Goal: Transaction & Acquisition: Purchase product/service

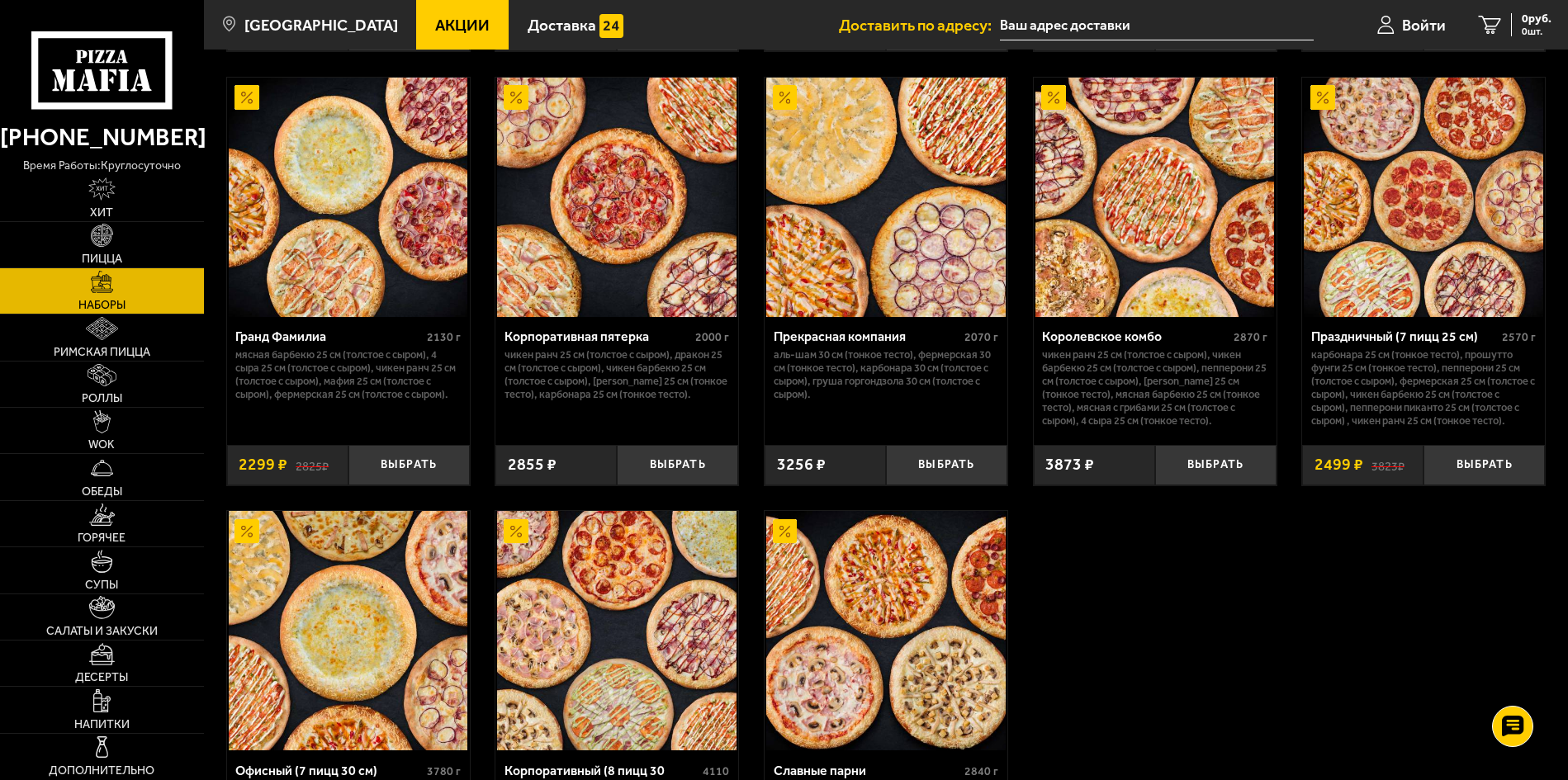
scroll to position [2146, 0]
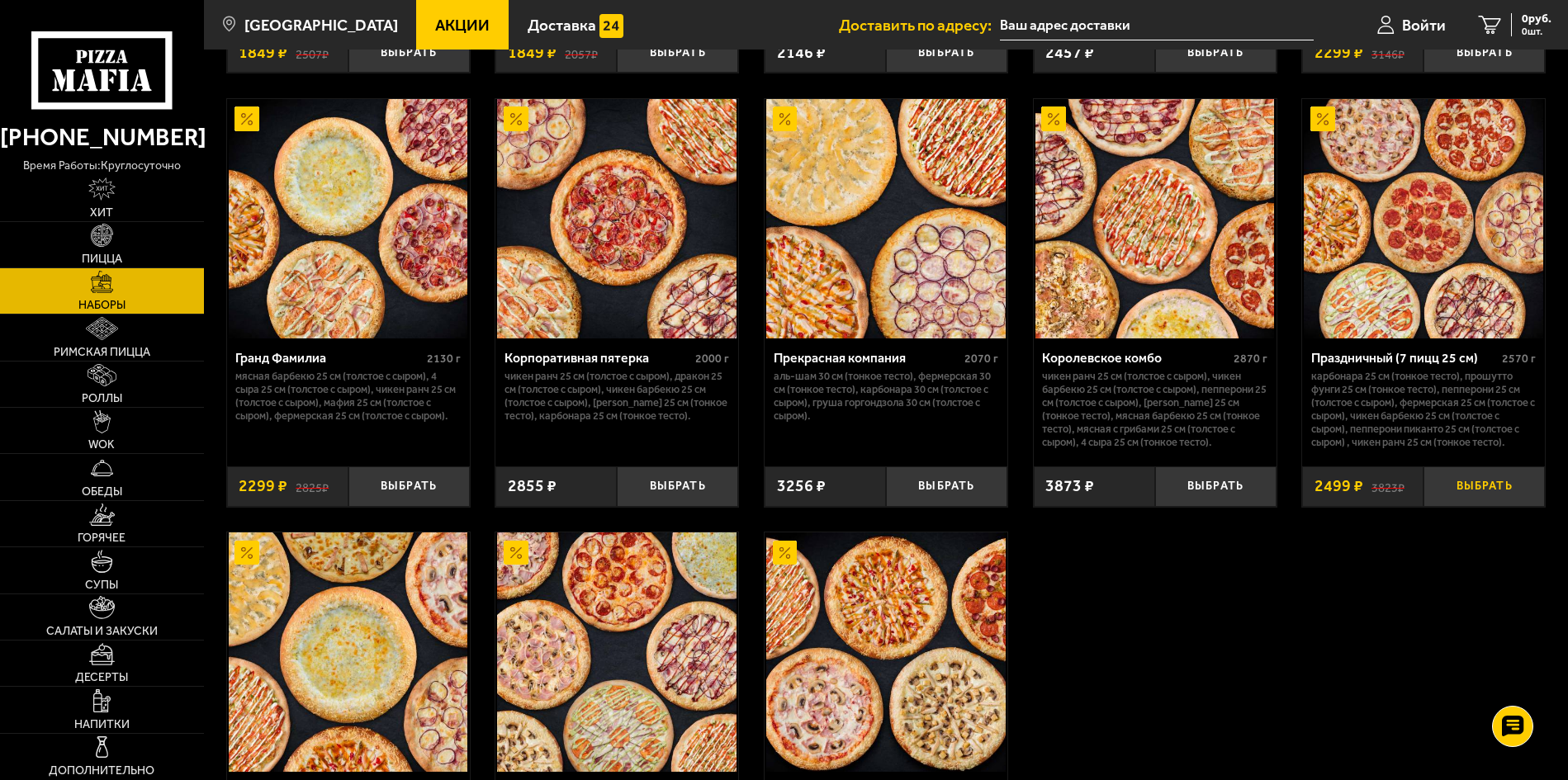
click at [1490, 502] on button "Выбрать" at bounding box center [1483, 487] width 121 height 40
click at [428, 494] on button "Выбрать" at bounding box center [408, 487] width 121 height 40
click at [1505, 725] on use at bounding box center [1512, 727] width 24 height 23
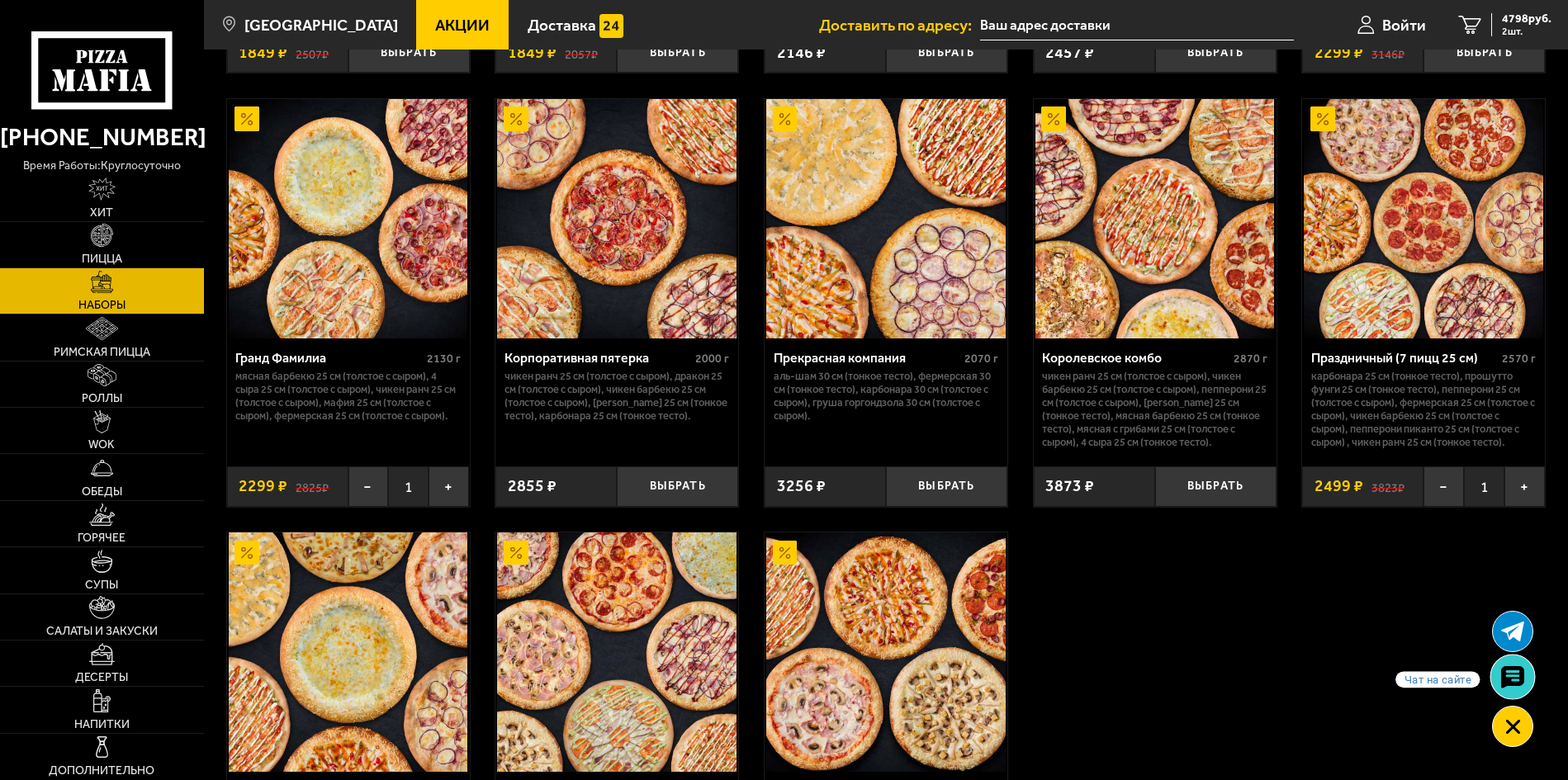
click at [1521, 678] on use at bounding box center [1512, 677] width 24 height 23
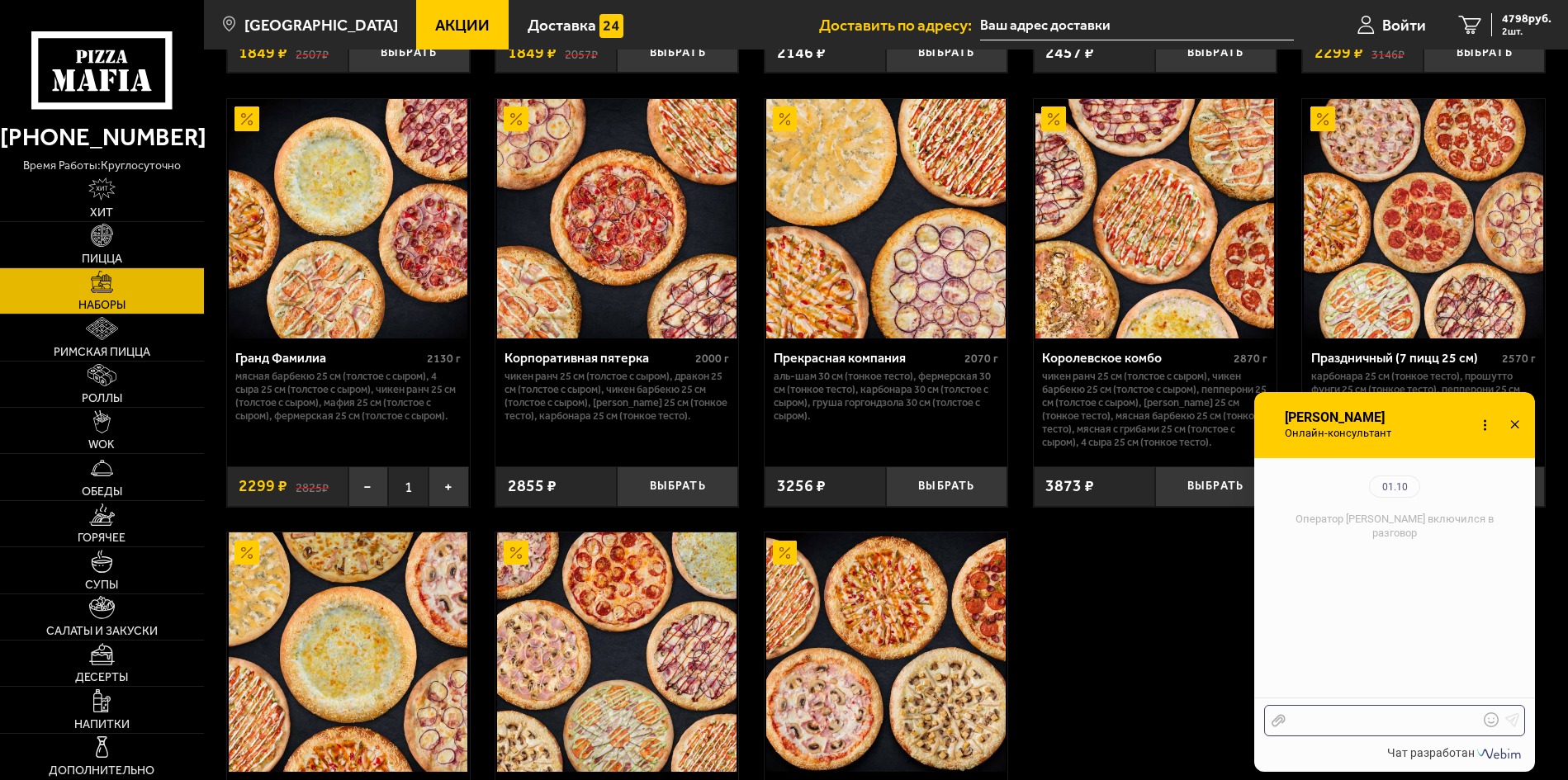
scroll to position [180, 0]
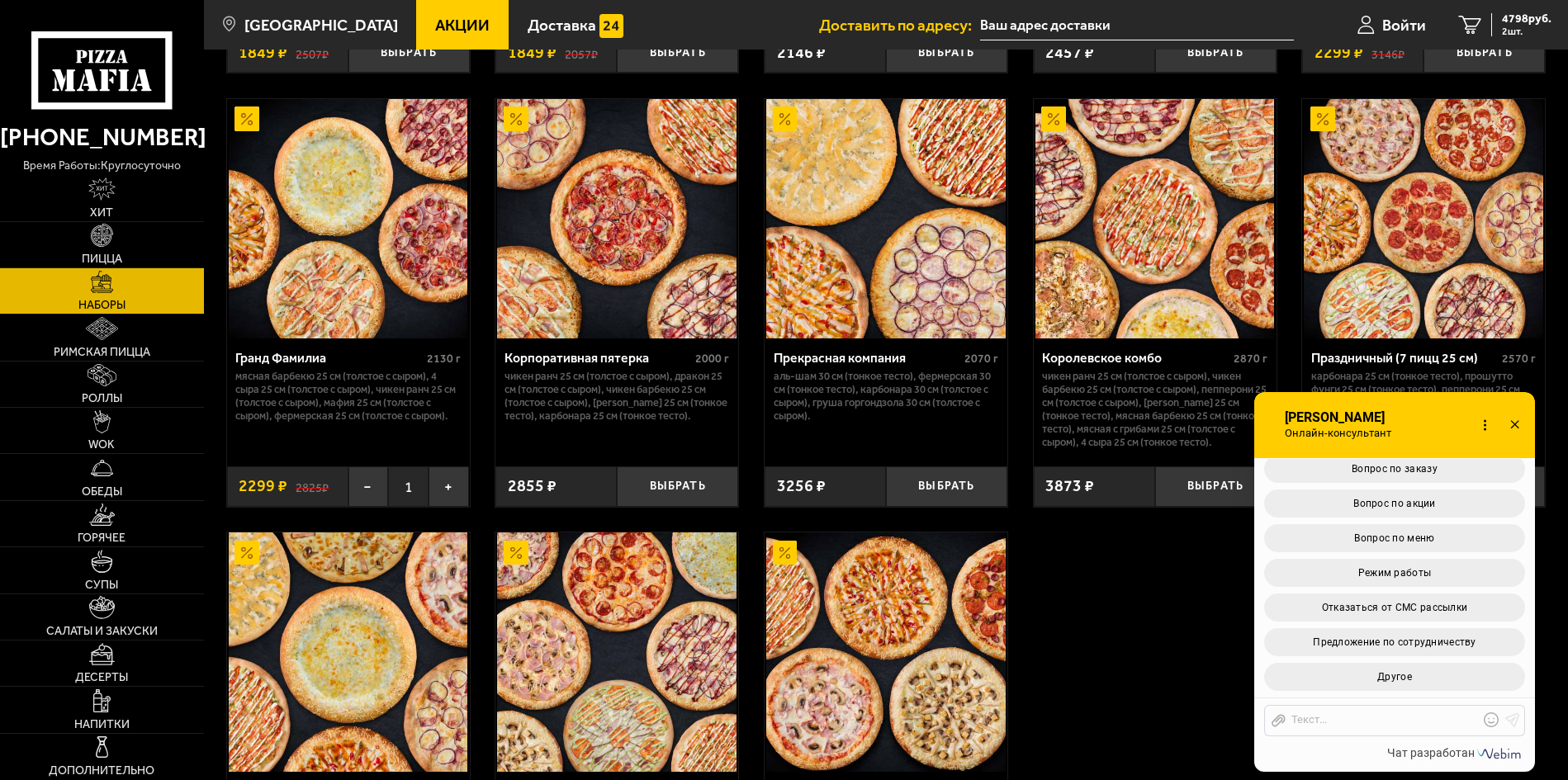
click at [1450, 677] on button "Другое" at bounding box center [1394, 676] width 261 height 28
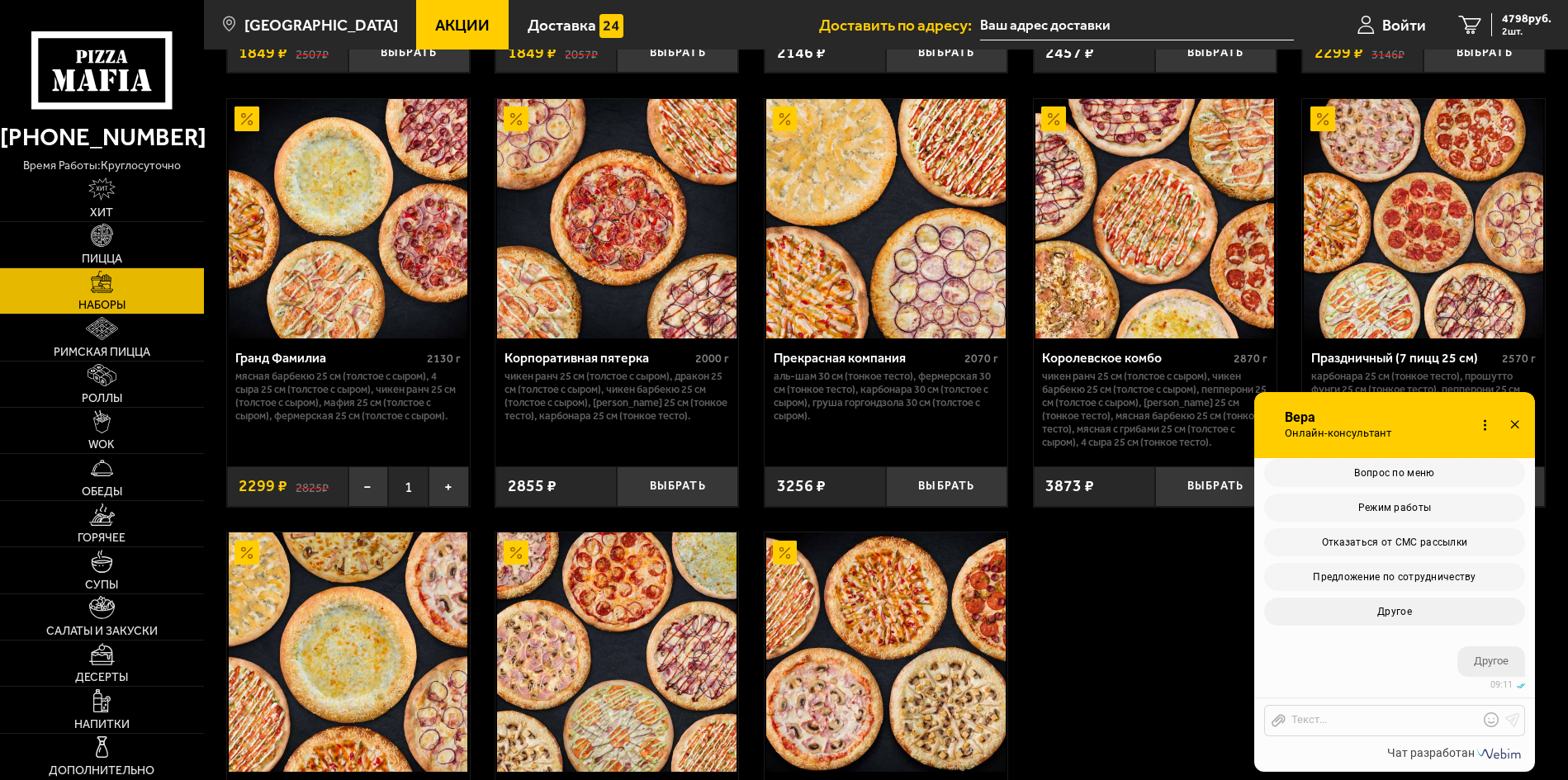
scroll to position [402, 0]
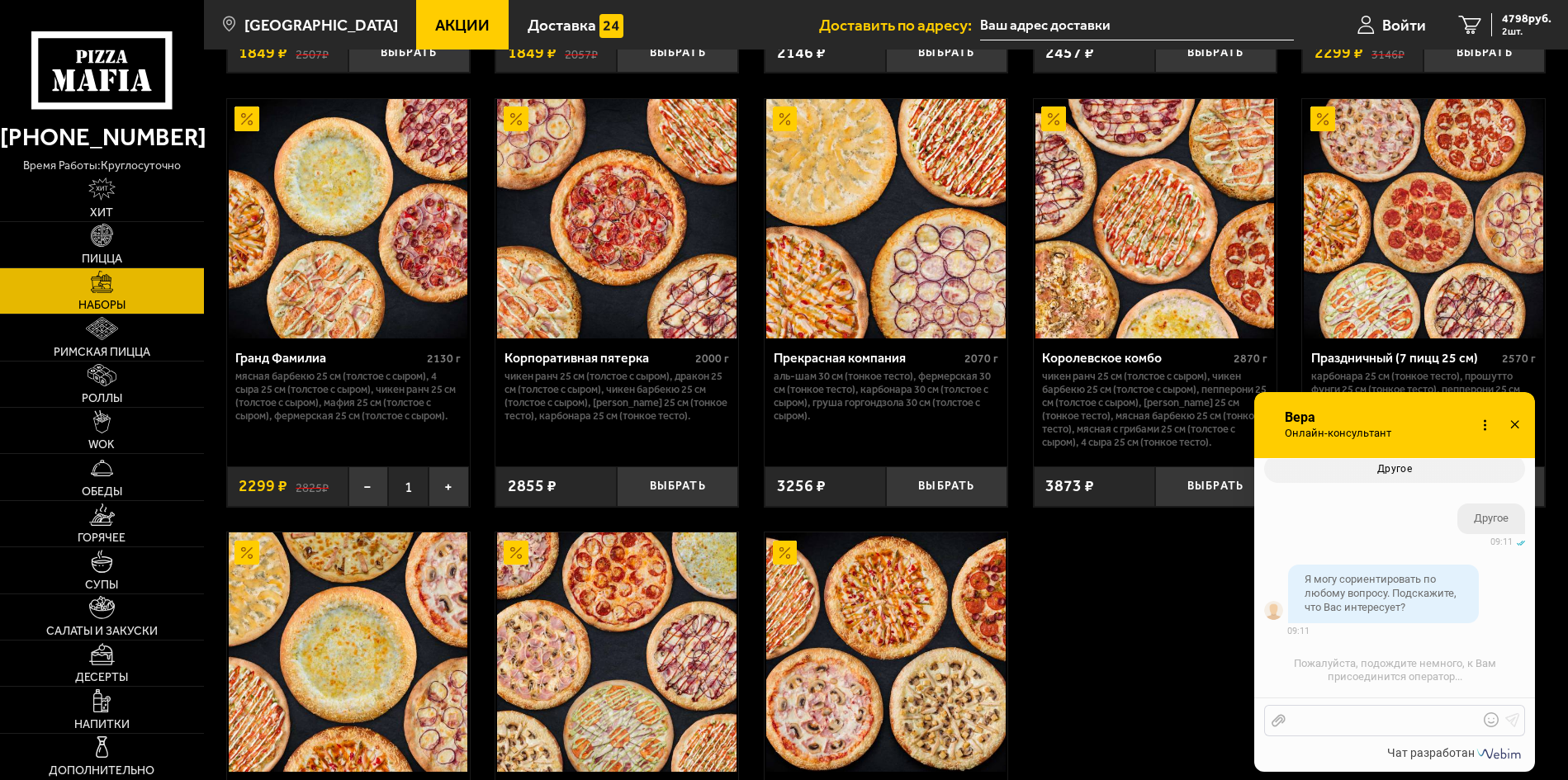
click at [1353, 724] on div at bounding box center [1381, 721] width 193 height 15
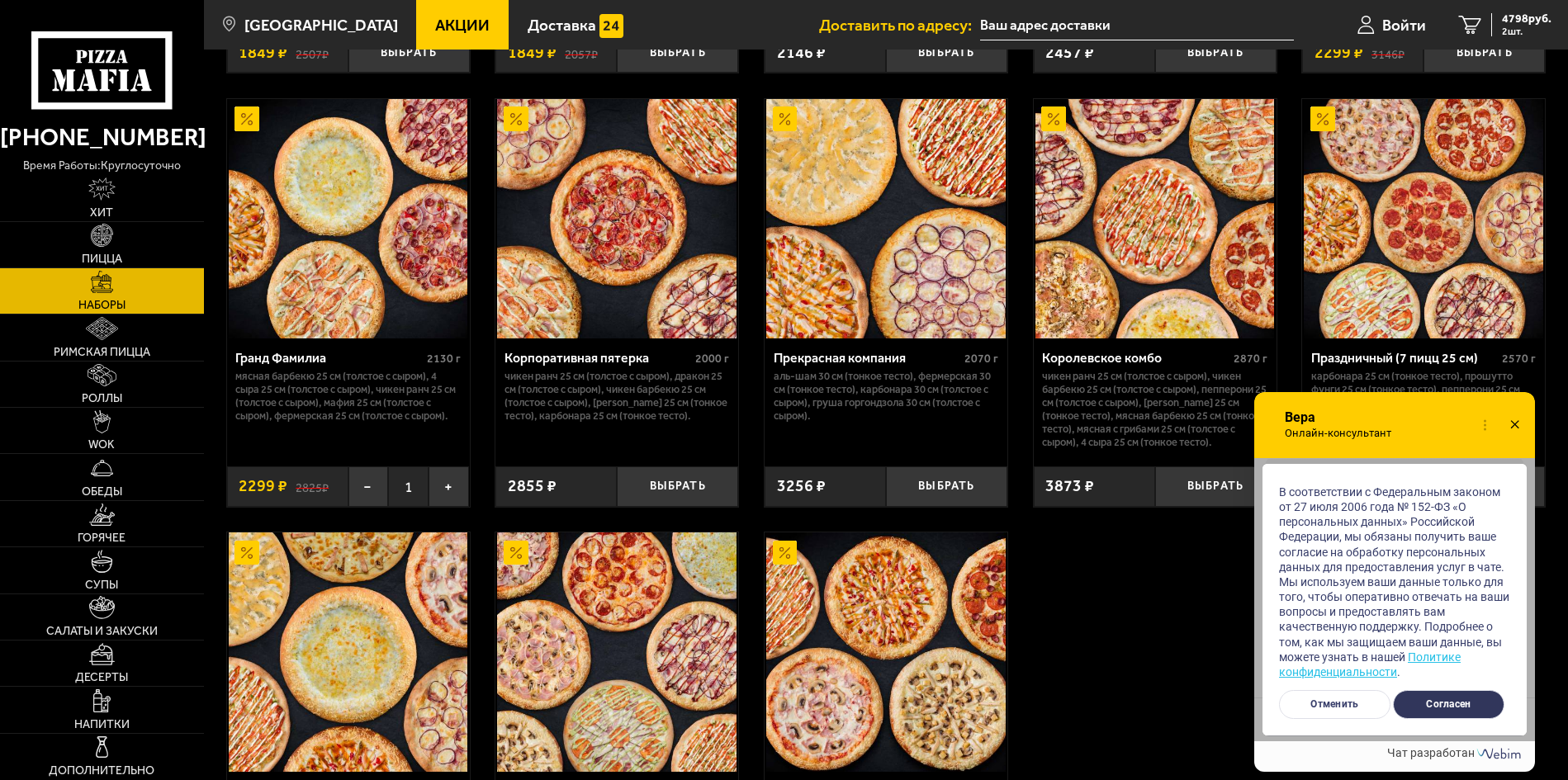
click at [1460, 704] on button "Согласен" at bounding box center [1448, 705] width 111 height 29
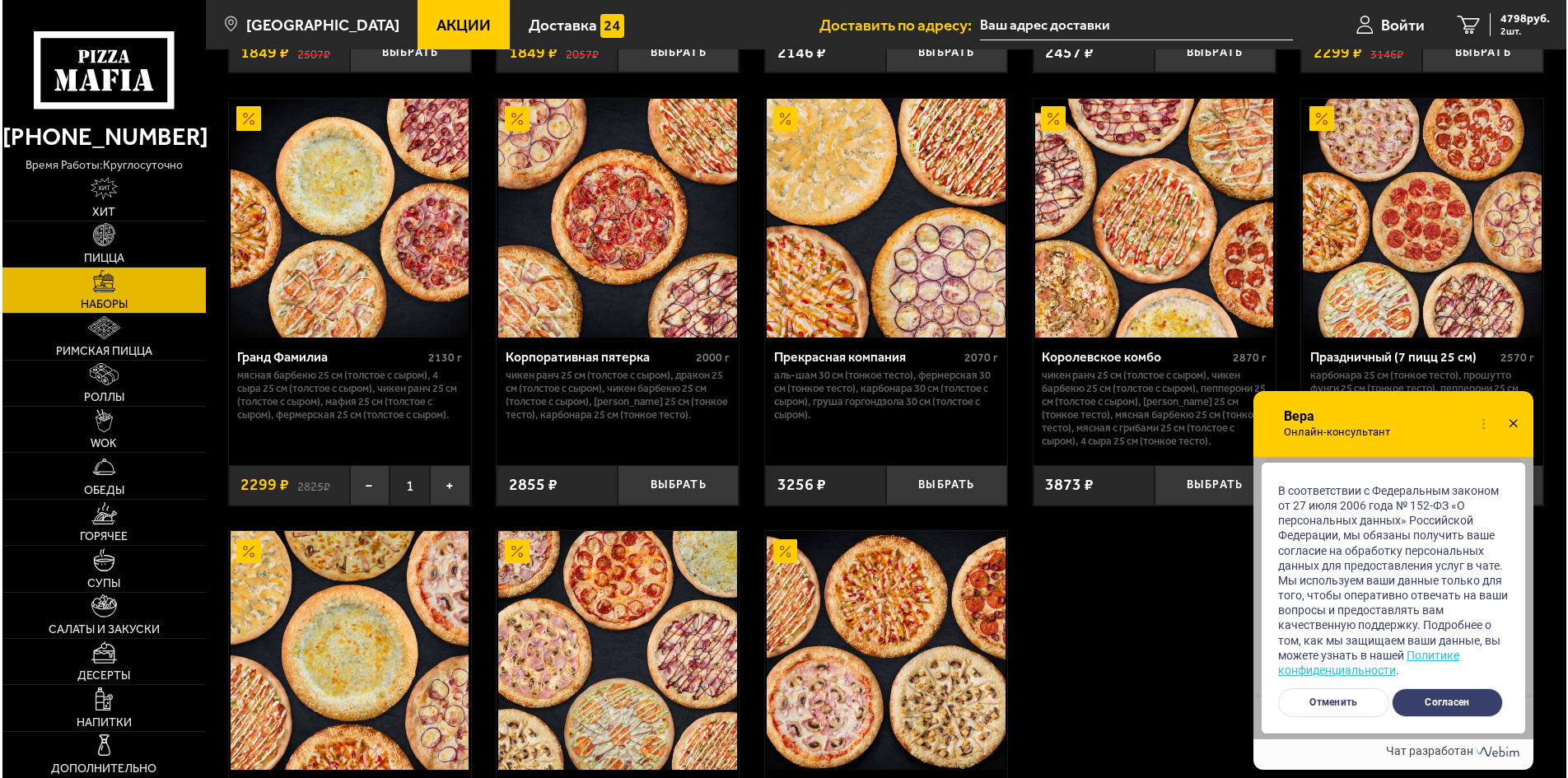
scroll to position [481, 0]
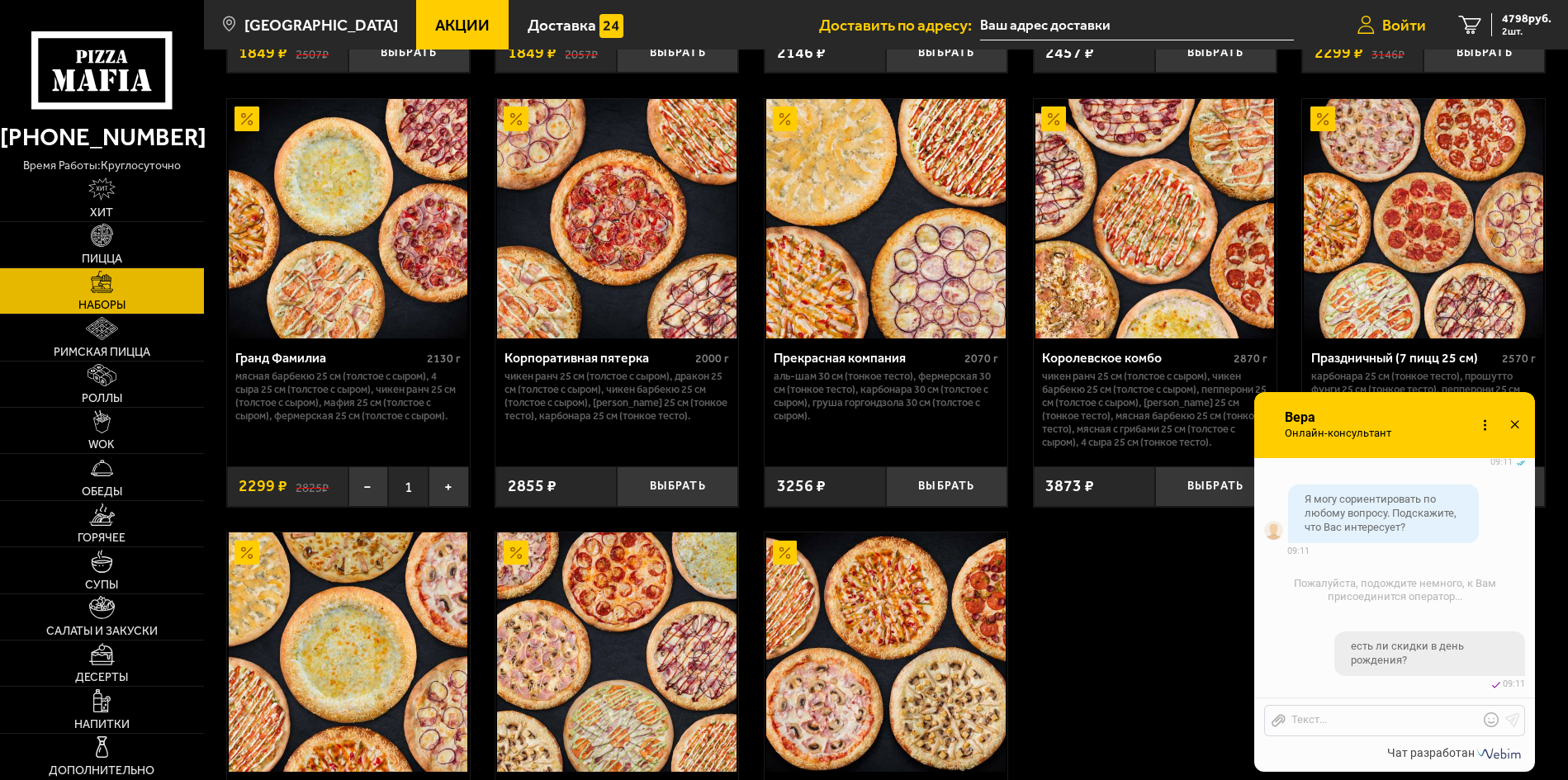
click at [1414, 19] on span "Войти" at bounding box center [1403, 25] width 44 height 15
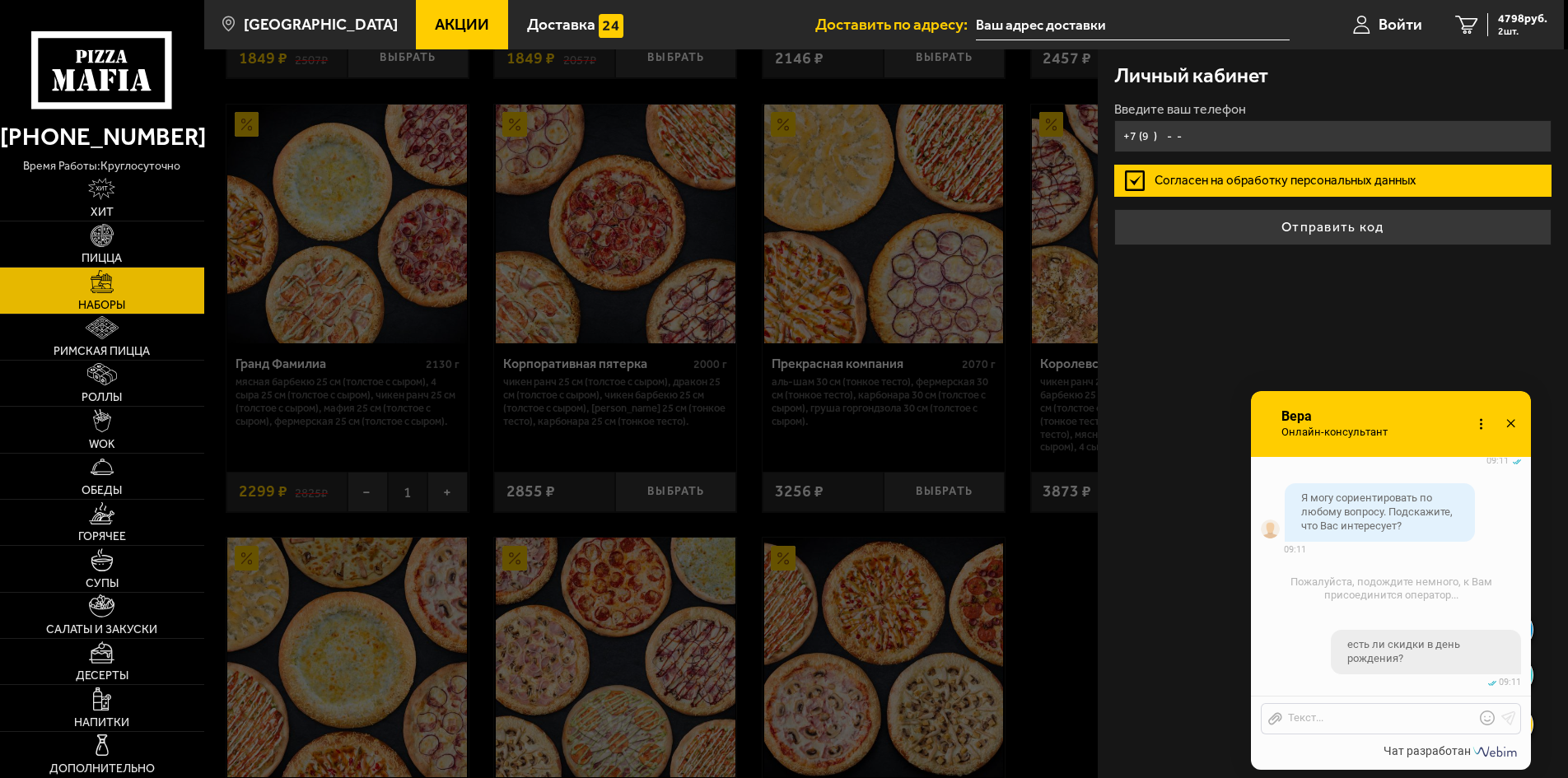
scroll to position [520, 0]
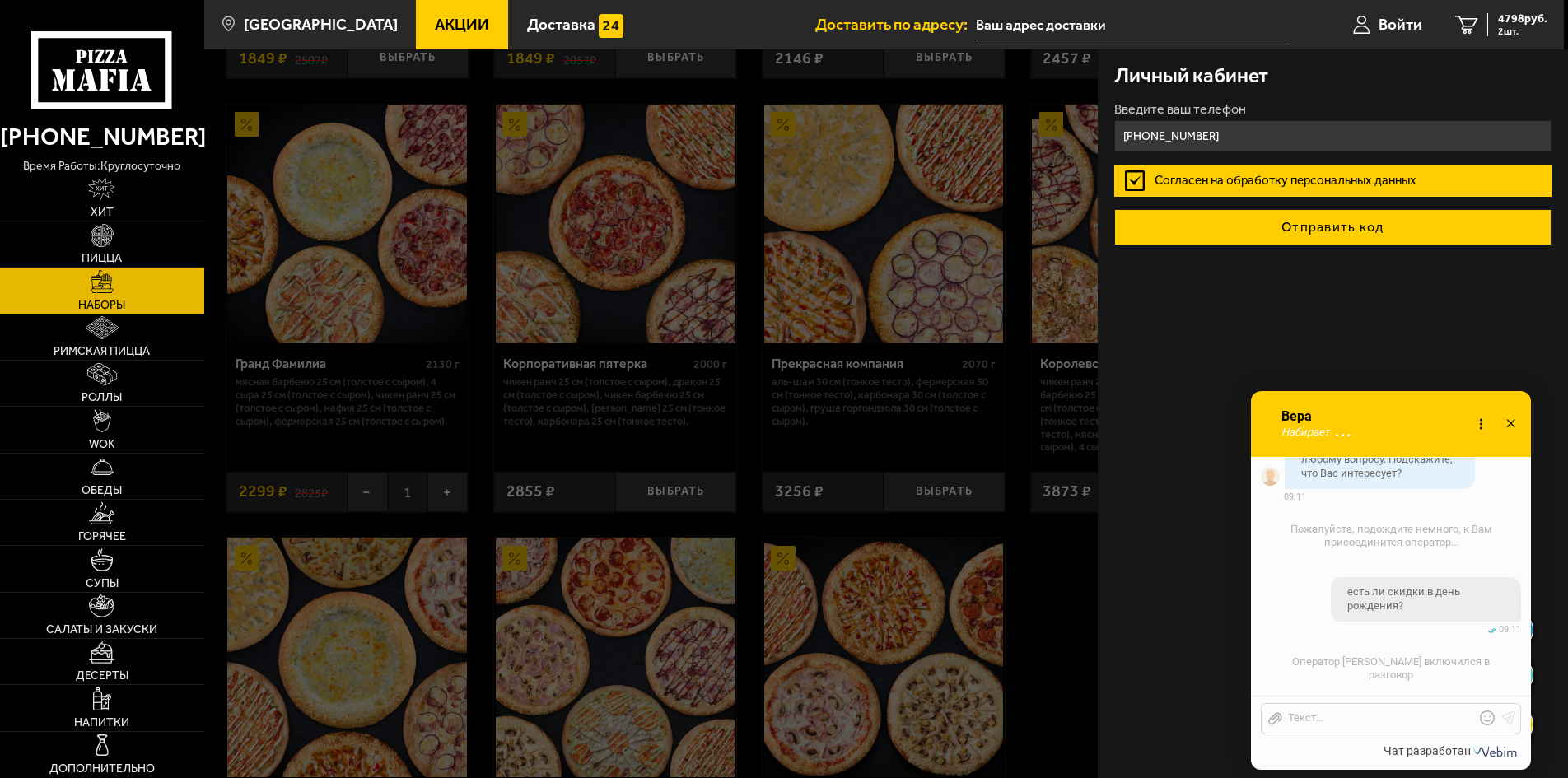
type input "[PHONE_NUMBER]"
click at [1341, 237] on button "Отправить код" at bounding box center [1332, 227] width 438 height 36
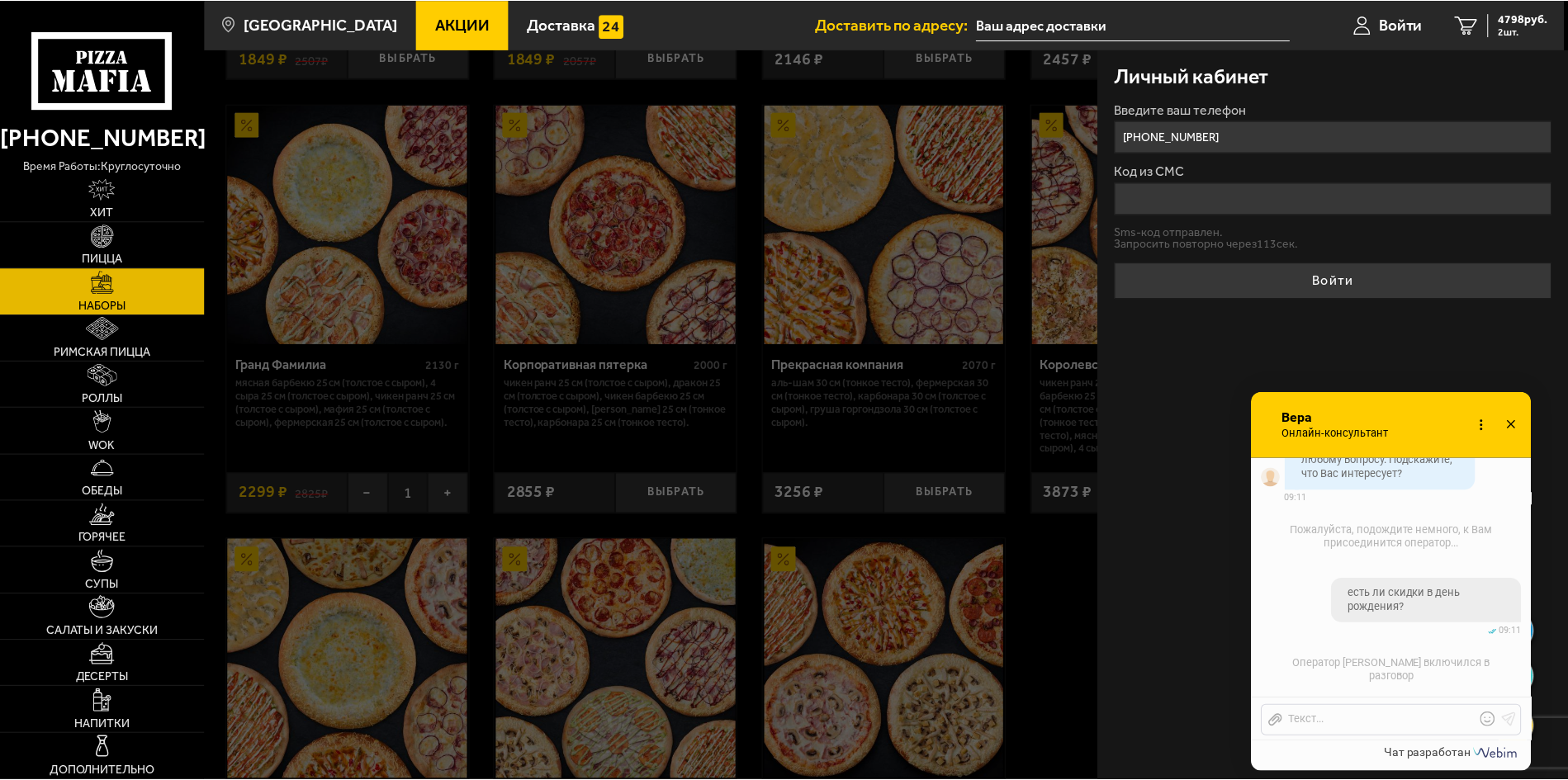
scroll to position [610, 0]
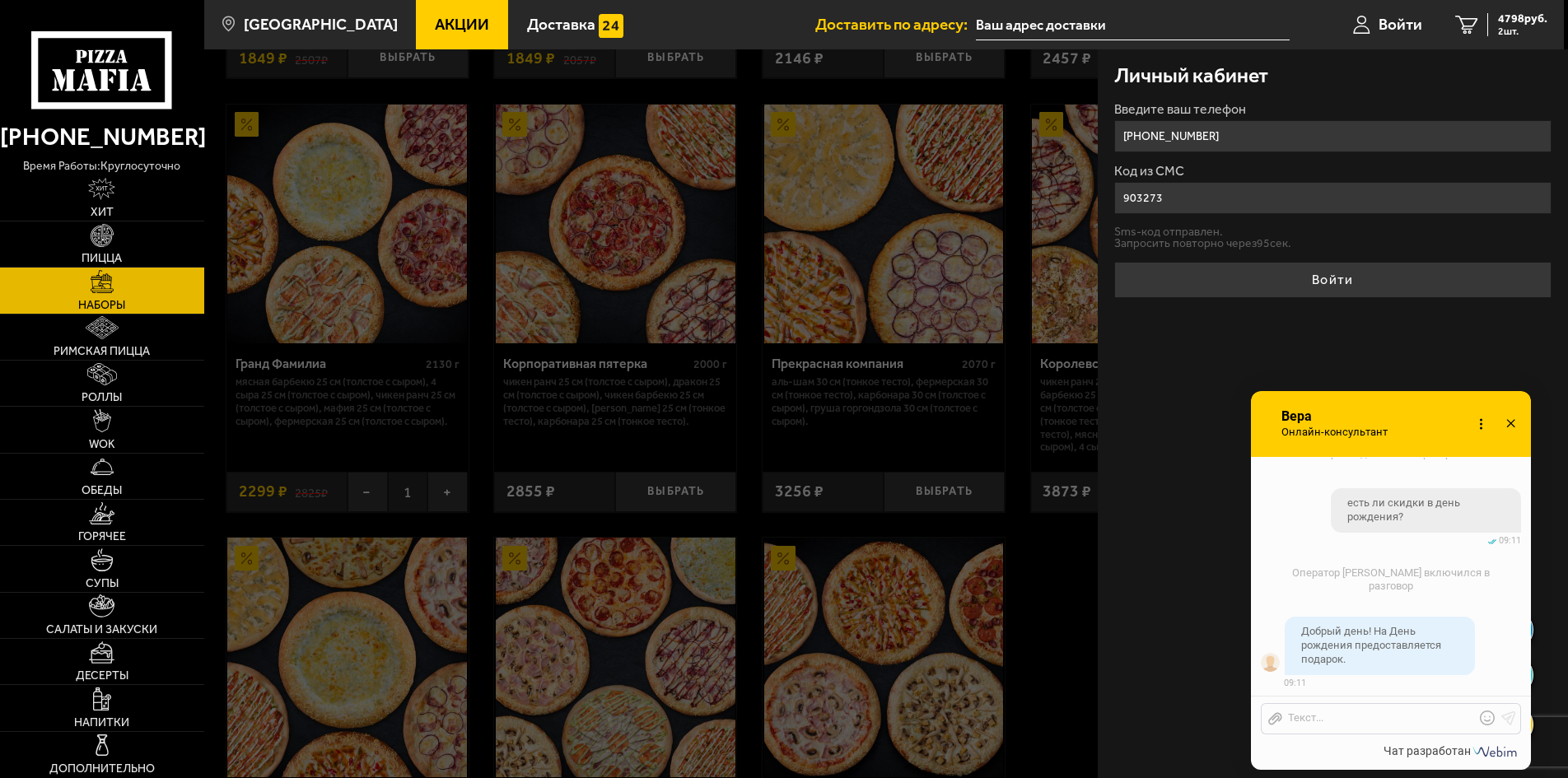
type input "903273"
click at [1114, 262] on button "Войти" at bounding box center [1332, 280] width 438 height 36
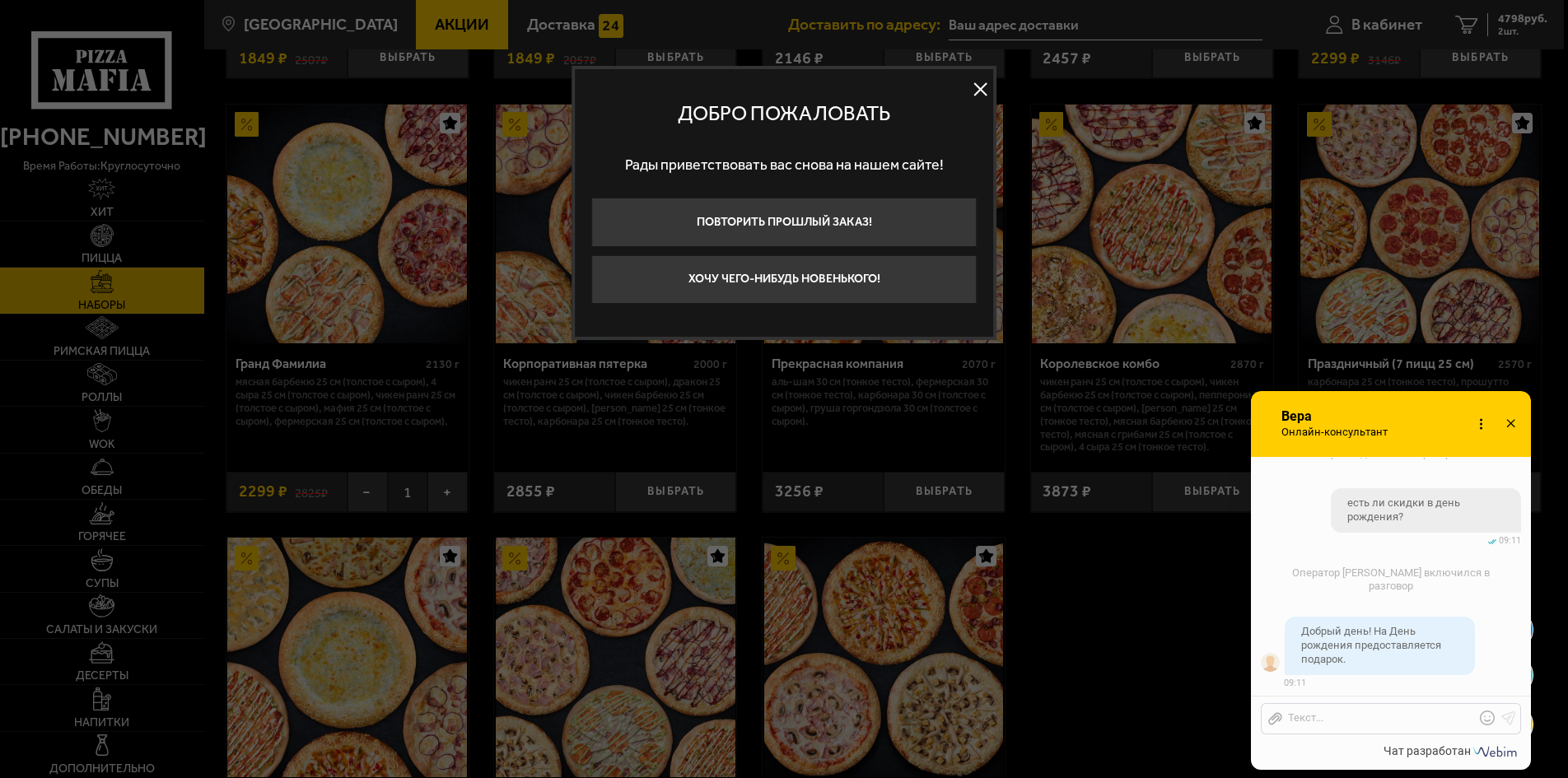
click at [977, 85] on button at bounding box center [981, 90] width 25 height 25
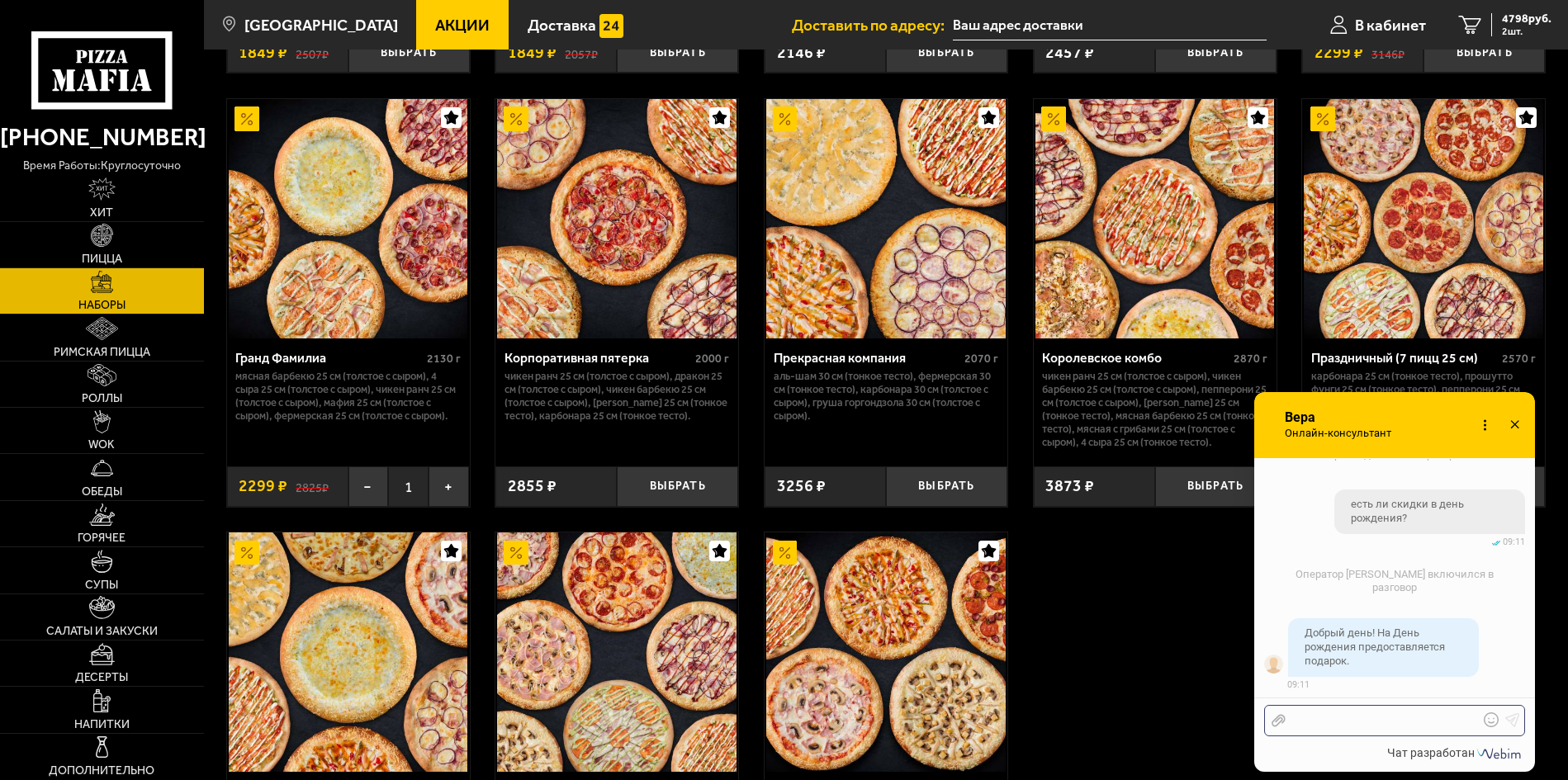
click at [1339, 724] on div at bounding box center [1381, 721] width 193 height 15
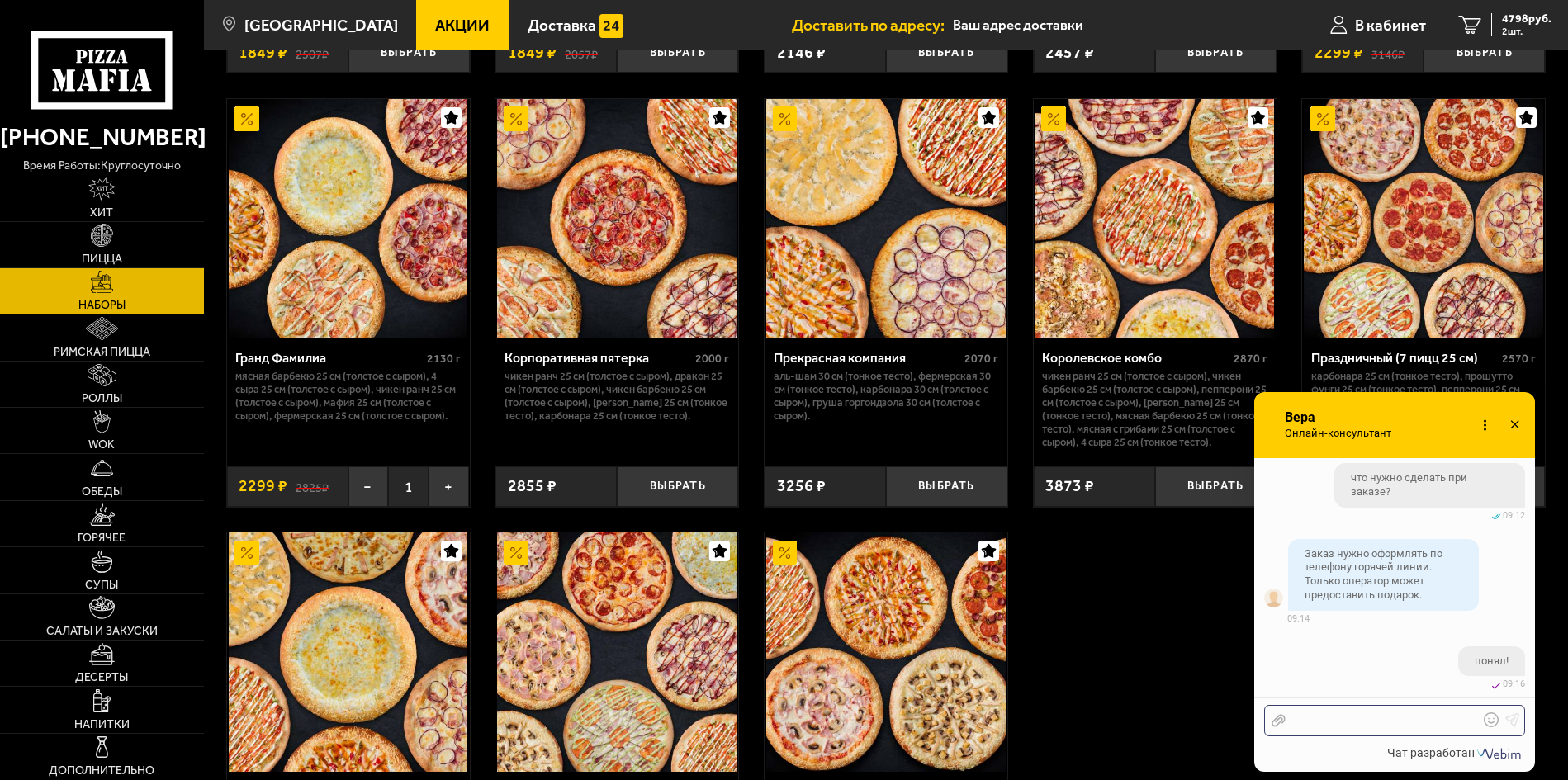
scroll to position [924, 0]
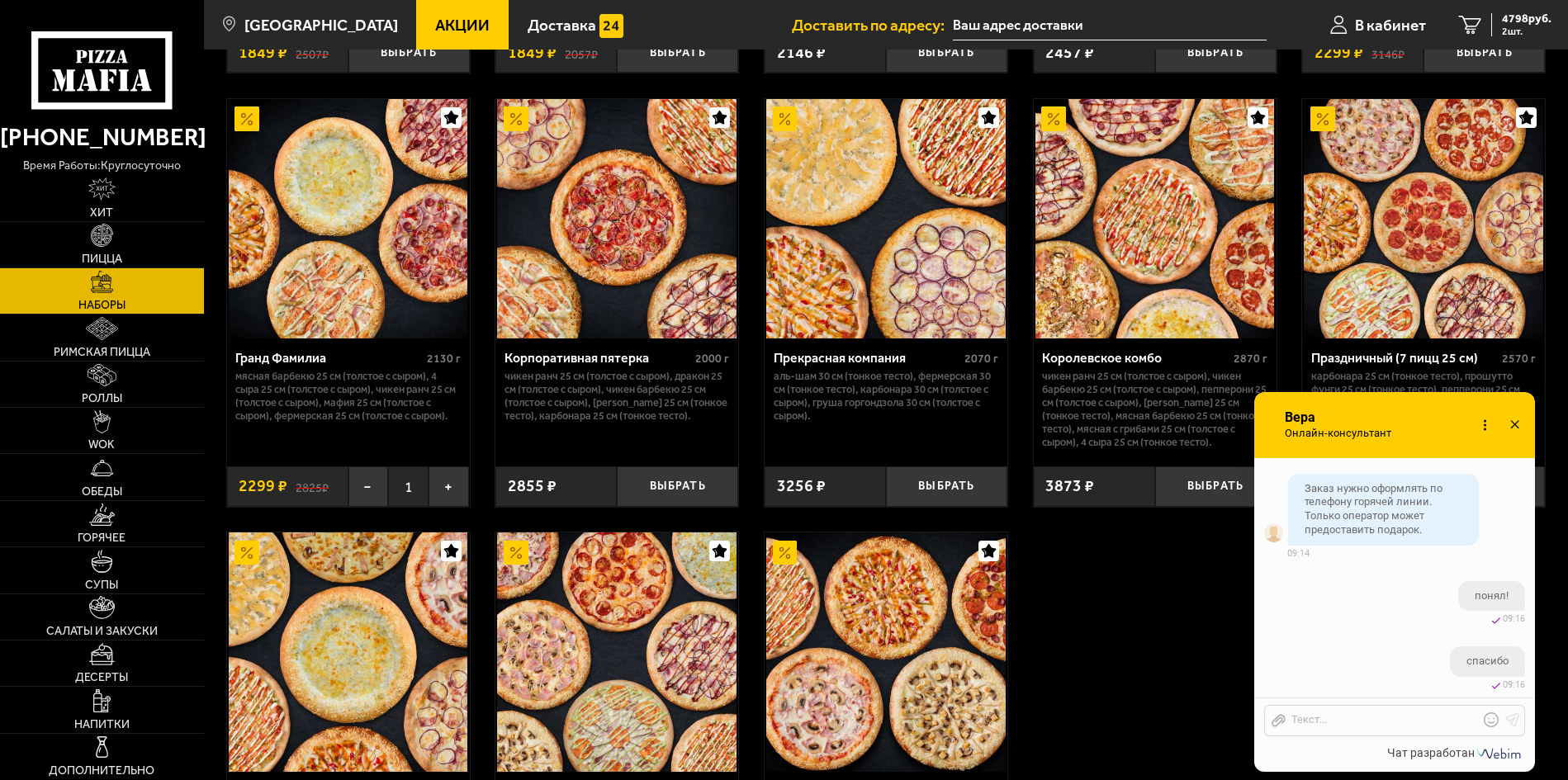
click at [1517, 422] on use at bounding box center [1514, 424] width 9 height 9
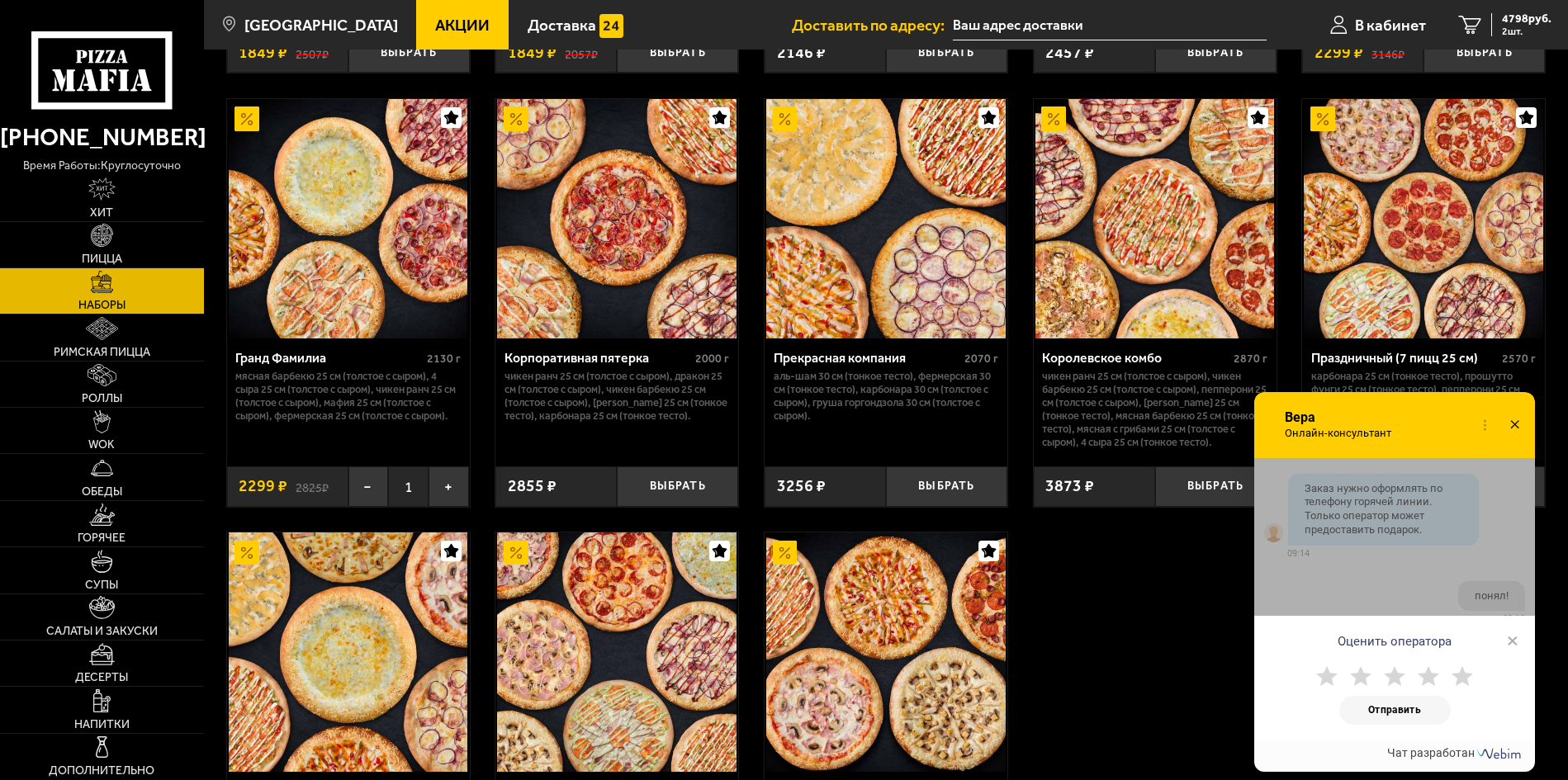
click at [1465, 679] on use at bounding box center [1461, 676] width 22 height 20
click at [1416, 712] on button "Отправить" at bounding box center [1394, 710] width 111 height 29
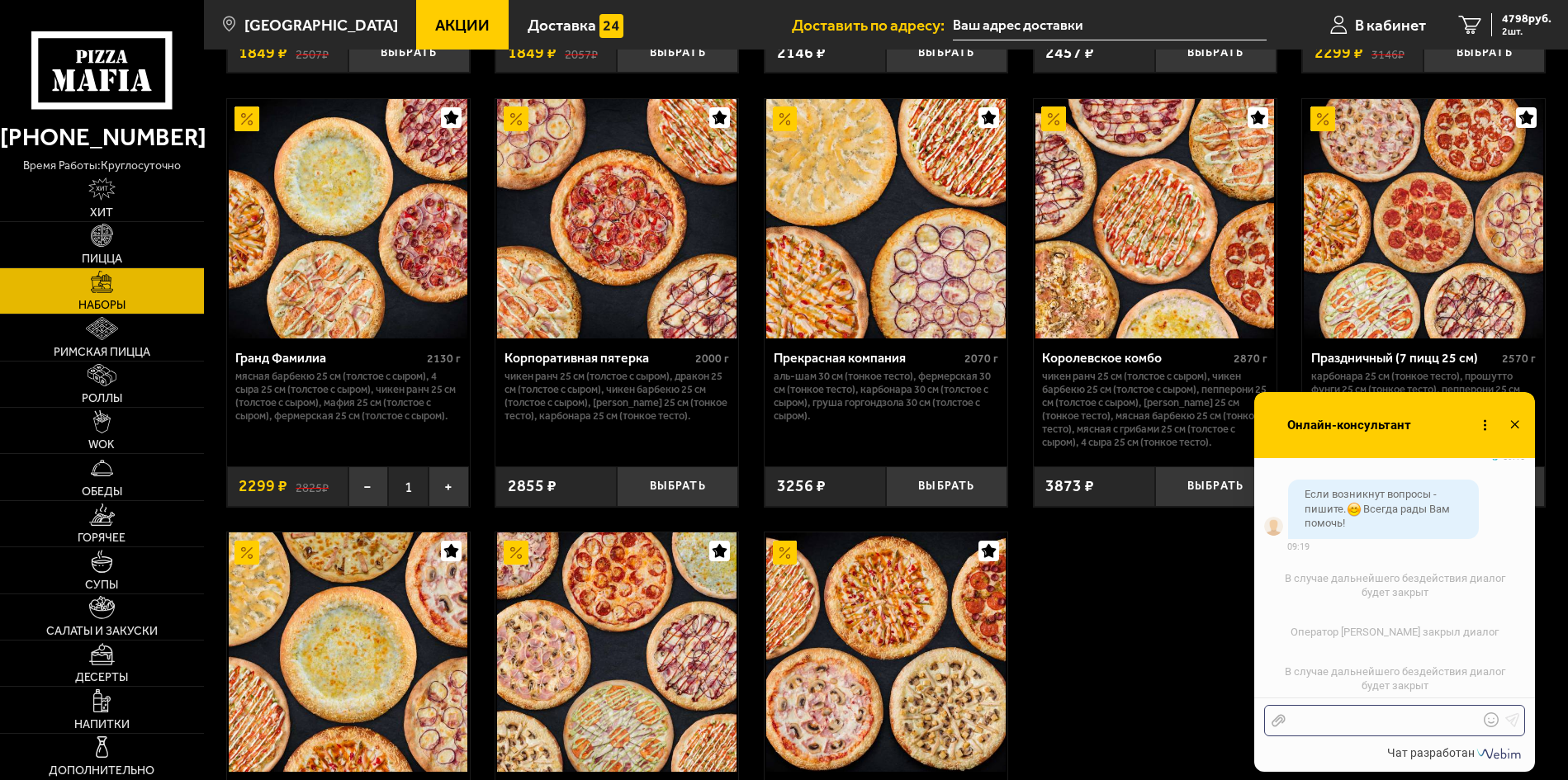
scroll to position [1191, 0]
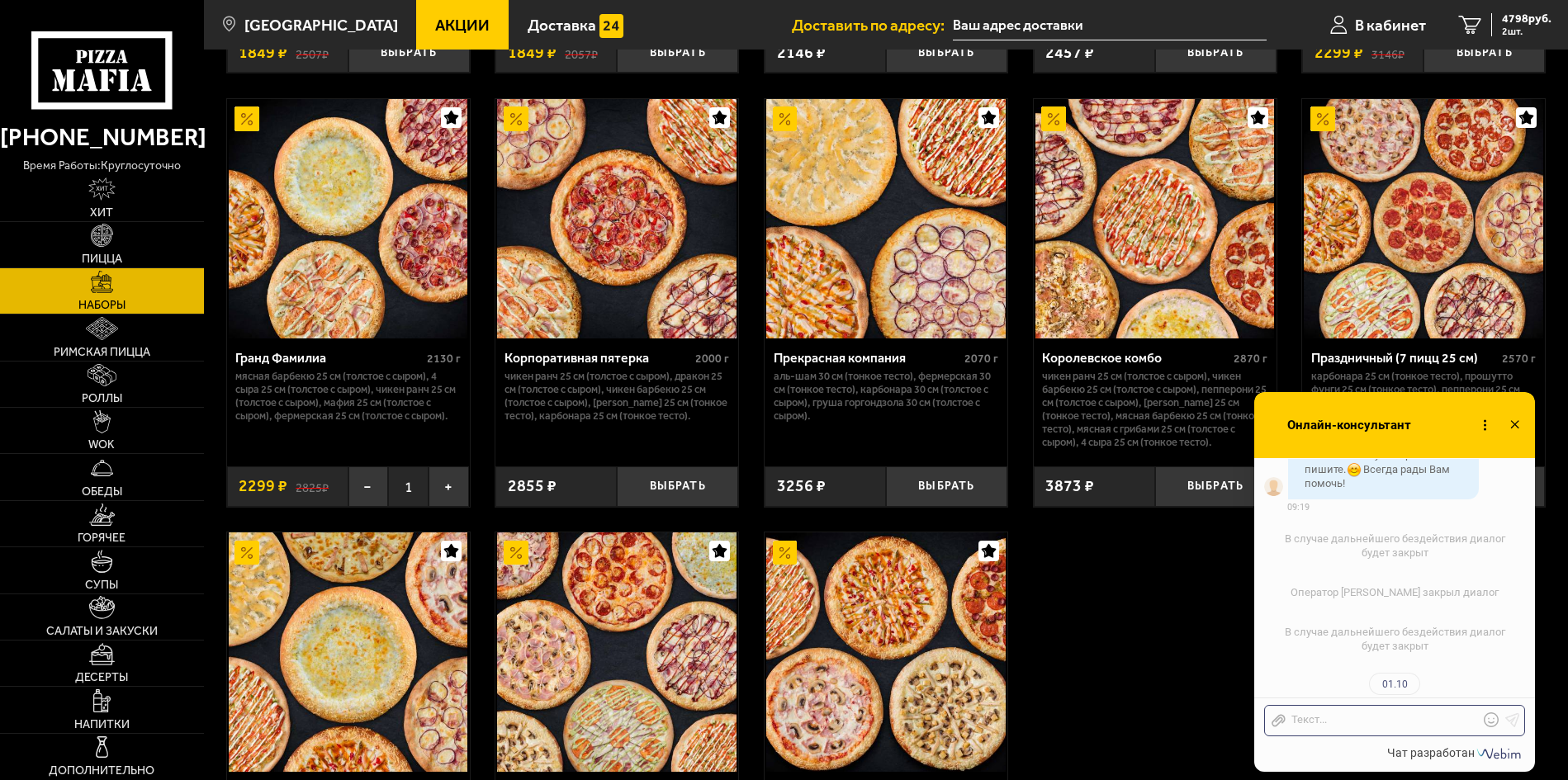
click at [1520, 425] on icon at bounding box center [1514, 425] width 24 height 24
